Goal: Obtain resource: Download file/media

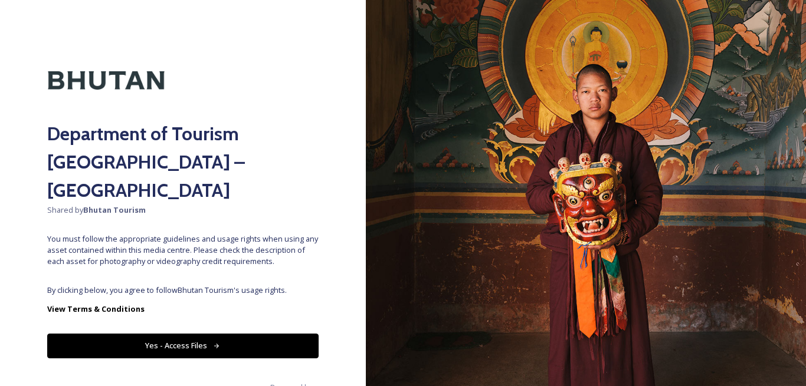
click at [152, 334] on button "Yes - Access Files" at bounding box center [182, 346] width 271 height 24
click at [198, 334] on button "Yes - Access Files" at bounding box center [182, 346] width 271 height 24
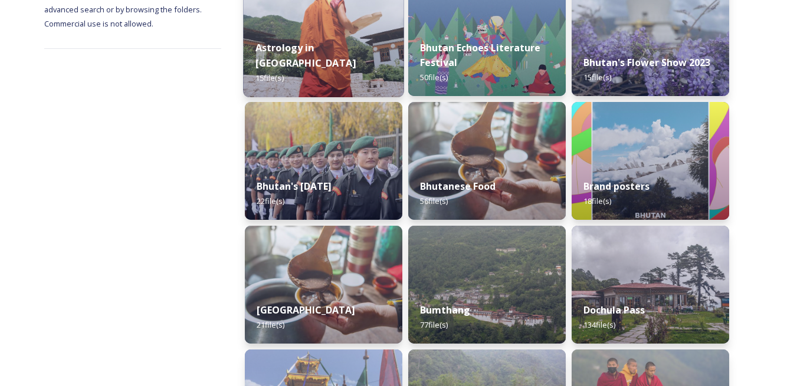
scroll to position [413, 0]
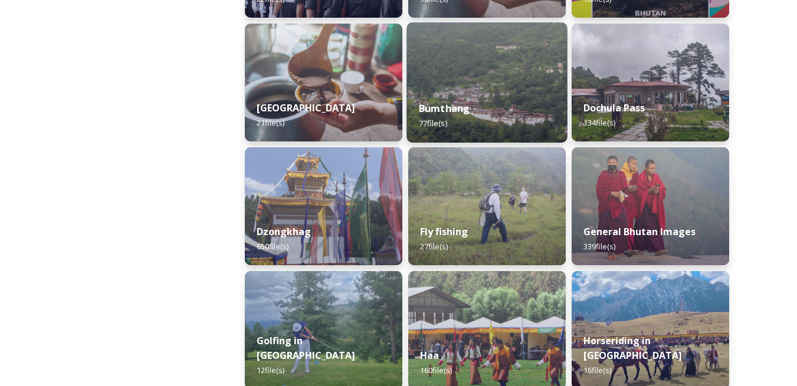
click at [484, 70] on img at bounding box center [486, 82] width 160 height 120
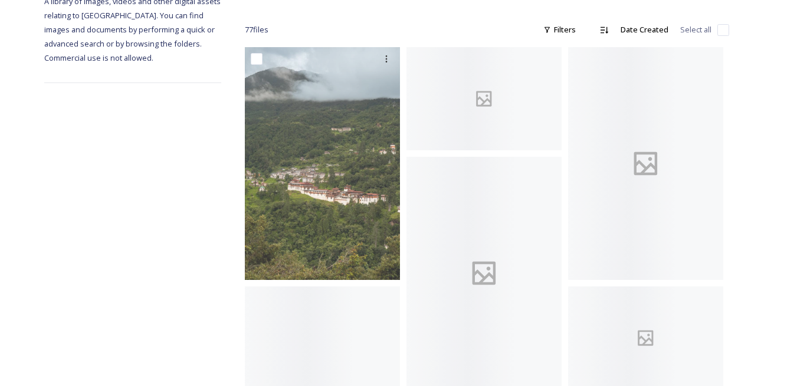
scroll to position [177, 0]
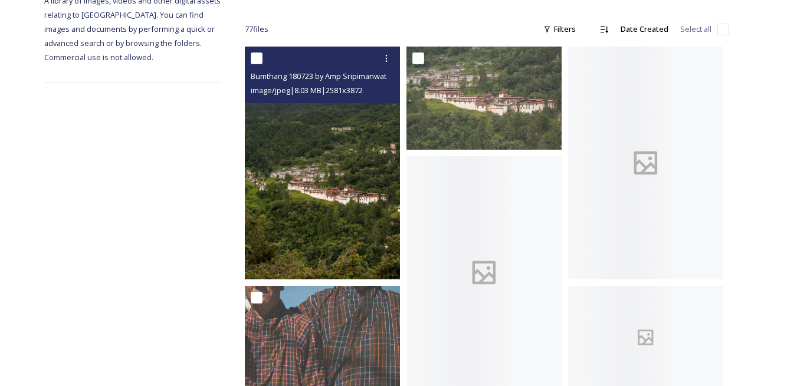
click at [257, 57] on input "checkbox" at bounding box center [257, 58] width 12 height 12
checkbox input "true"
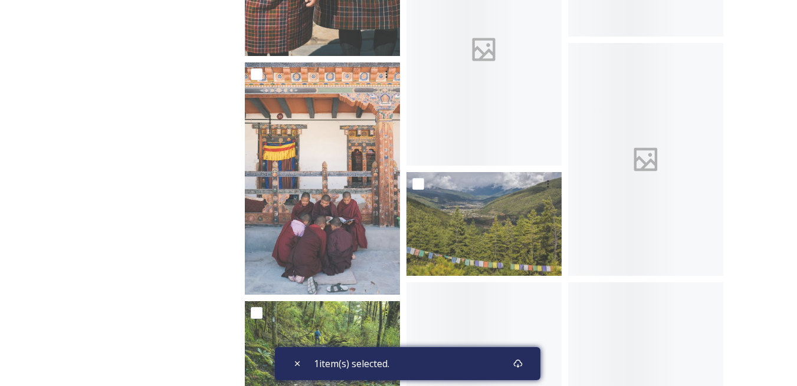
scroll to position [649, 0]
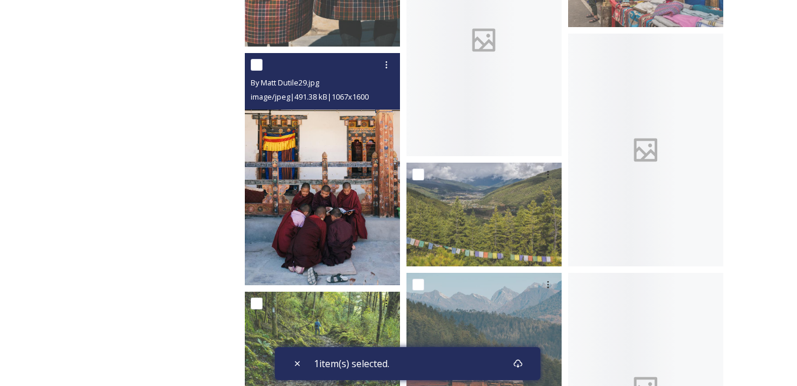
click at [259, 69] on input "checkbox" at bounding box center [257, 65] width 12 height 12
checkbox input "true"
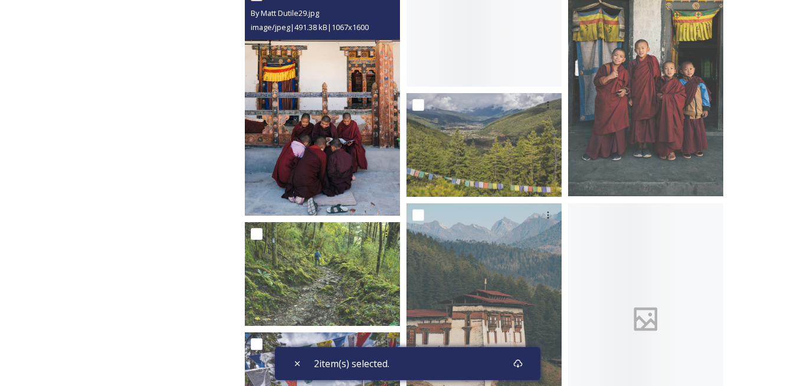
scroll to position [826, 0]
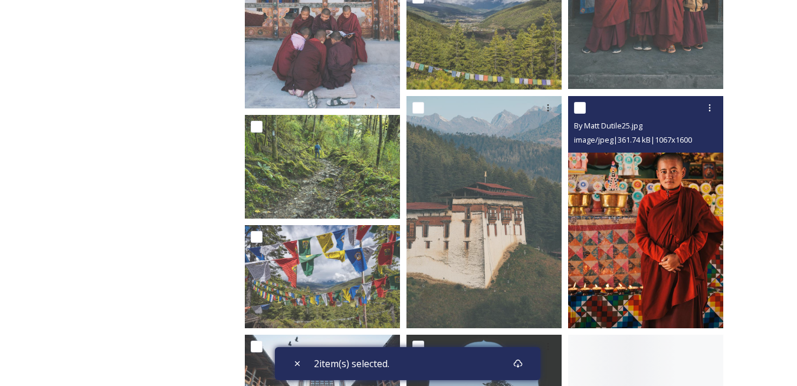
click at [579, 110] on input "checkbox" at bounding box center [580, 108] width 12 height 12
checkbox input "true"
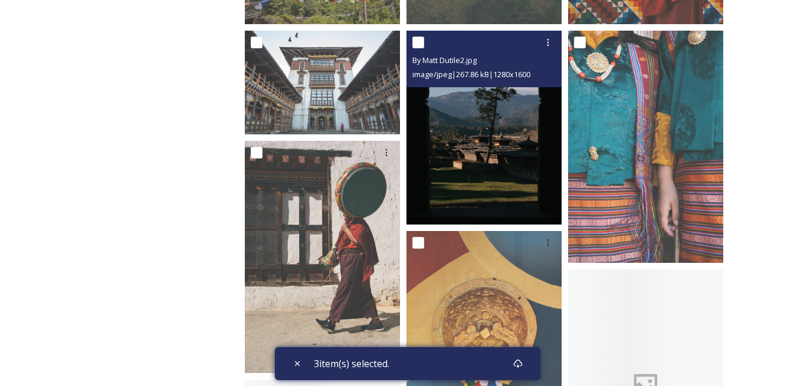
scroll to position [1239, 0]
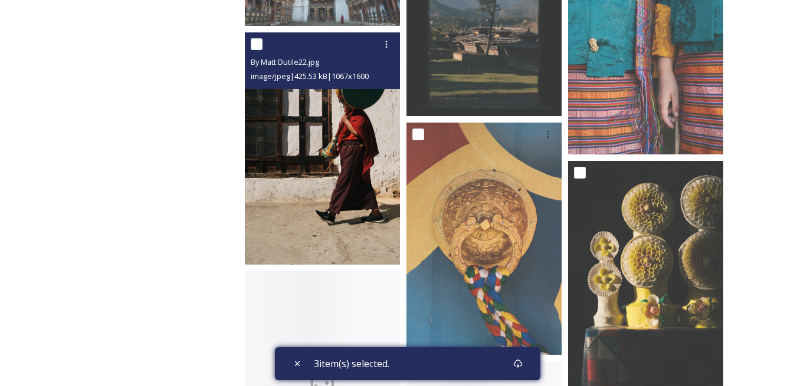
click at [258, 45] on input "checkbox" at bounding box center [257, 44] width 12 height 12
checkbox input "true"
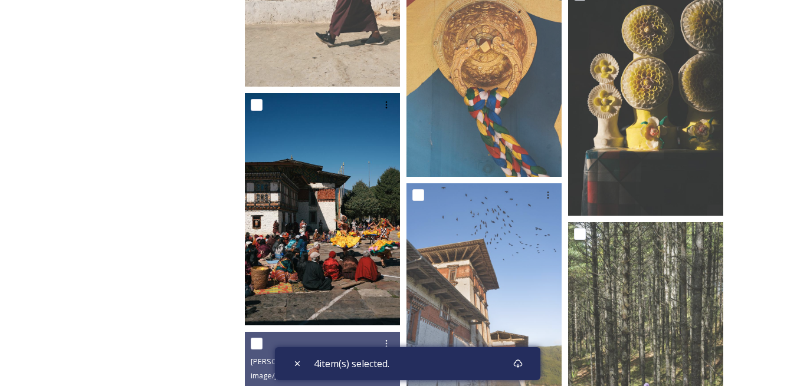
scroll to position [1416, 0]
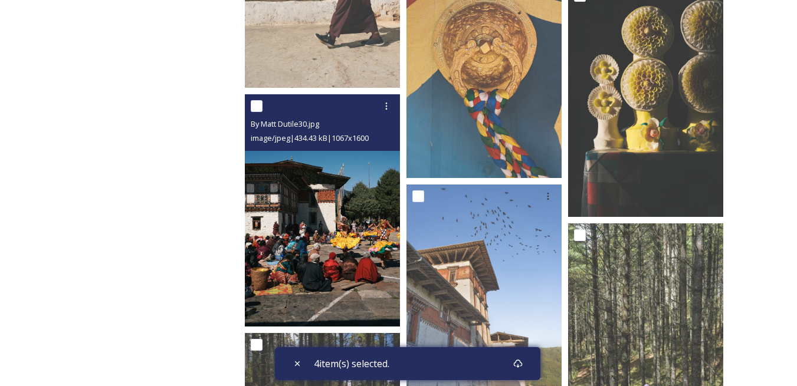
click at [261, 104] on input "checkbox" at bounding box center [257, 106] width 12 height 12
checkbox input "true"
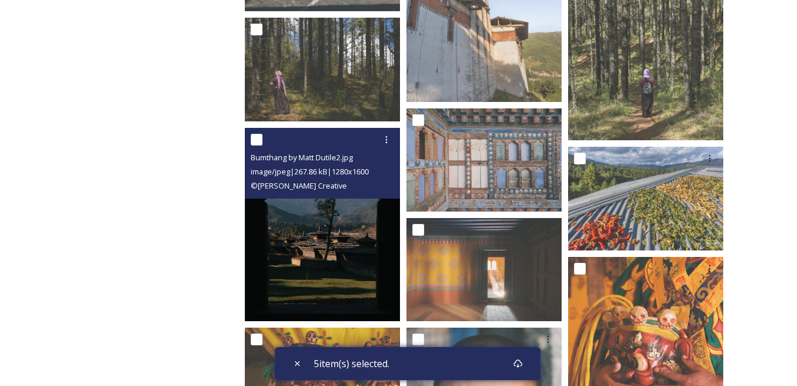
scroll to position [1711, 0]
